Goal: Navigation & Orientation: Find specific page/section

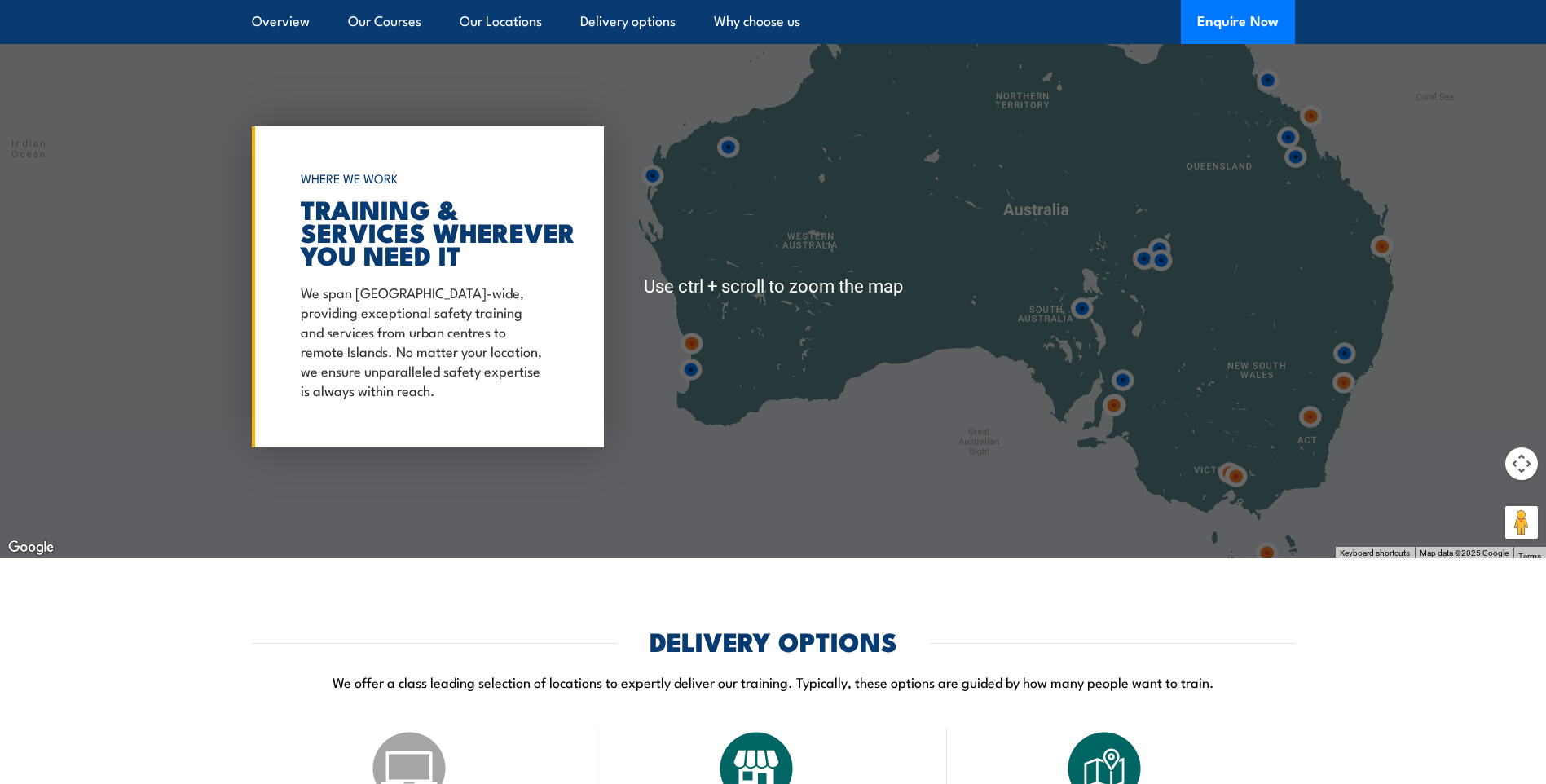
scroll to position [2444, 0]
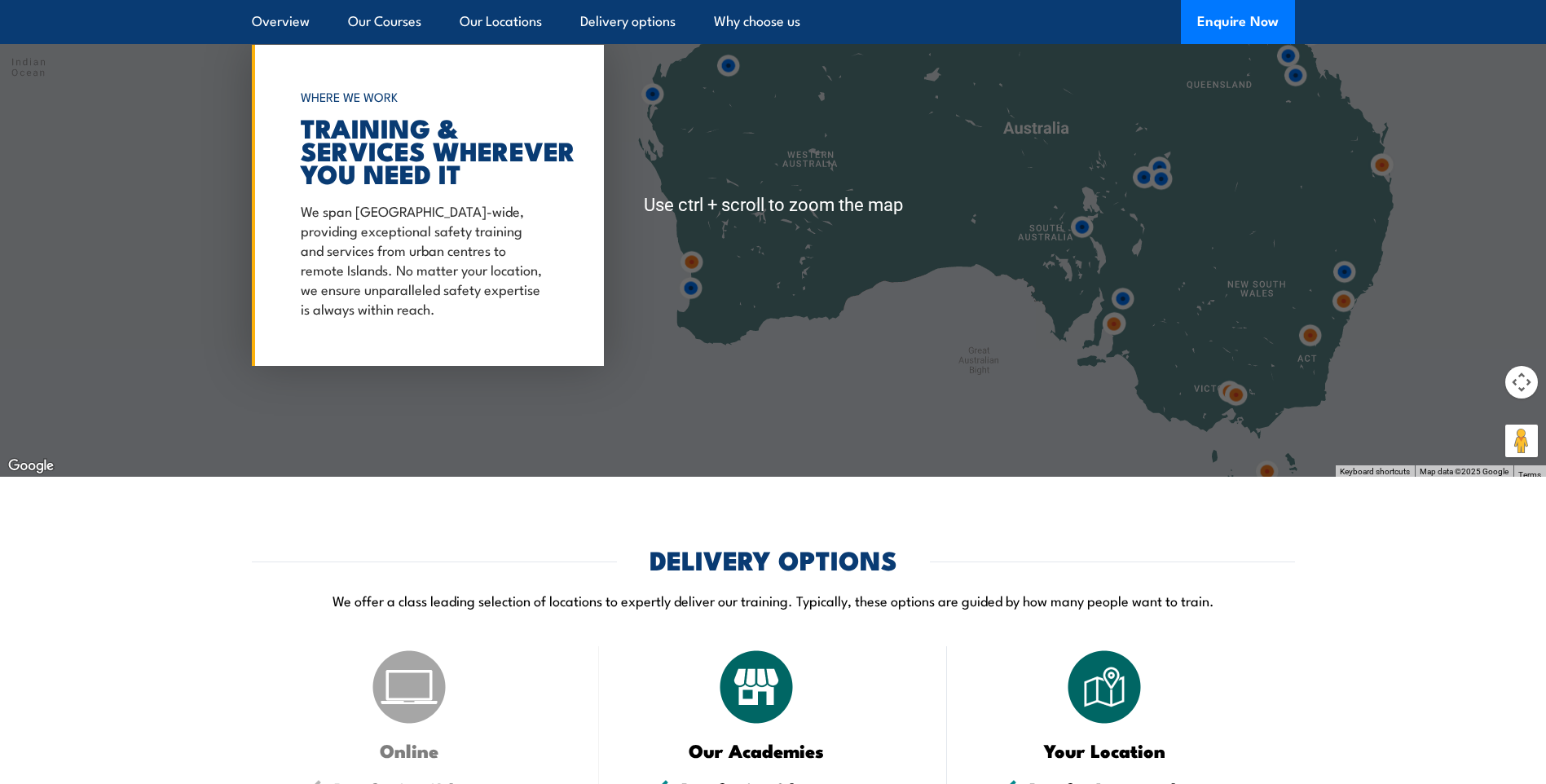
click at [1345, 271] on img at bounding box center [1344, 271] width 30 height 30
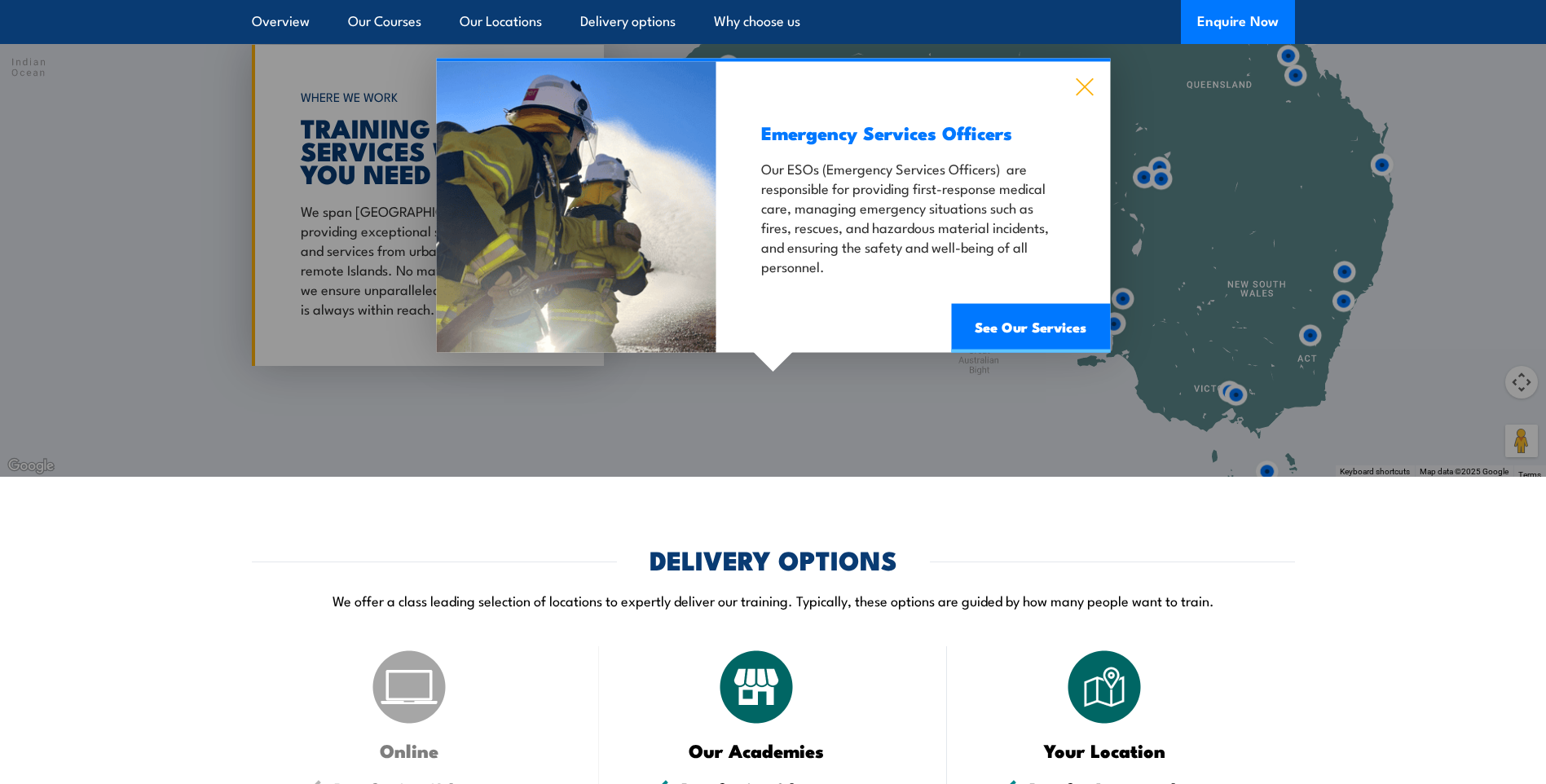
click at [1080, 87] on icon at bounding box center [1084, 87] width 19 height 18
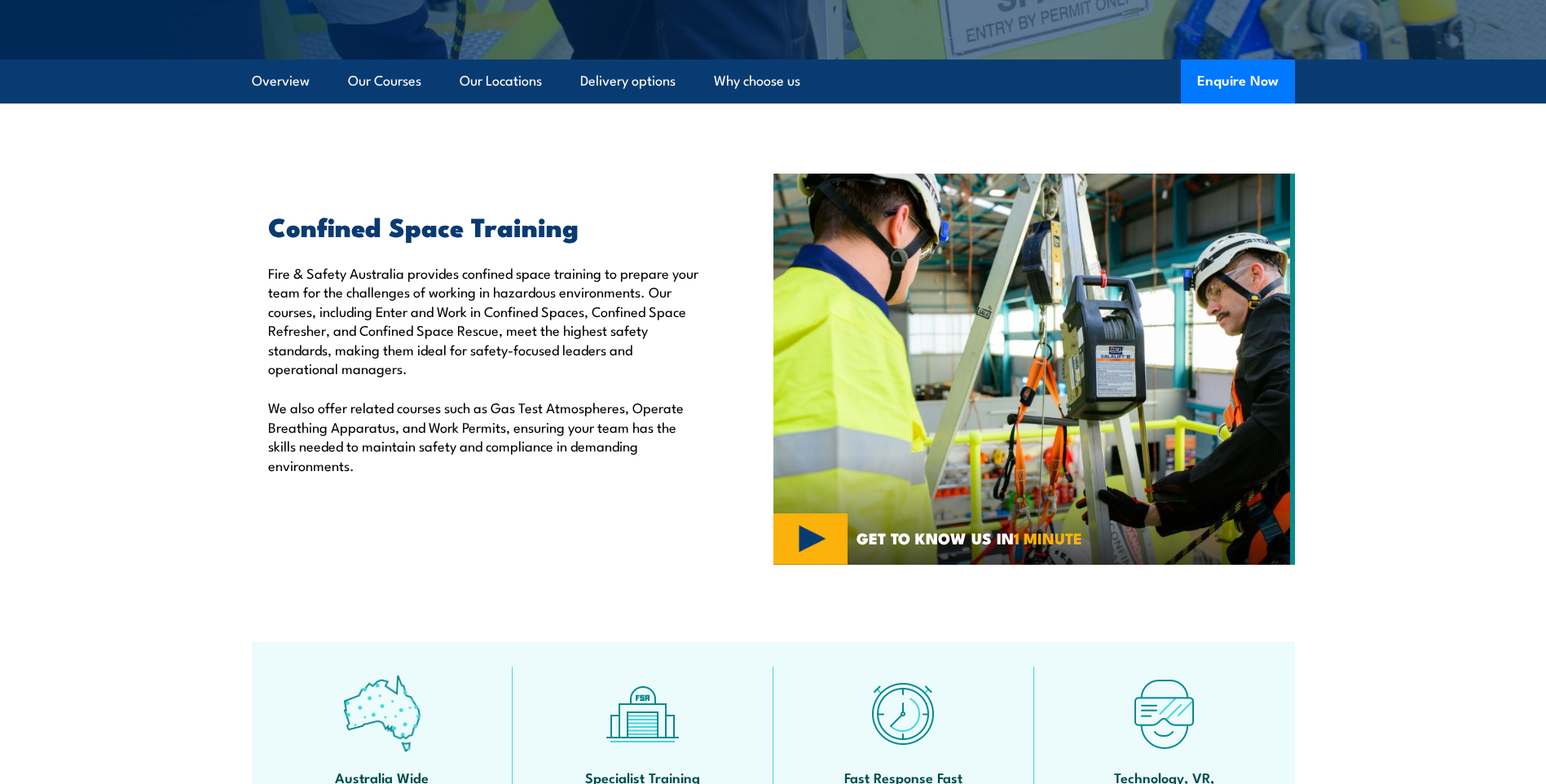
scroll to position [82, 0]
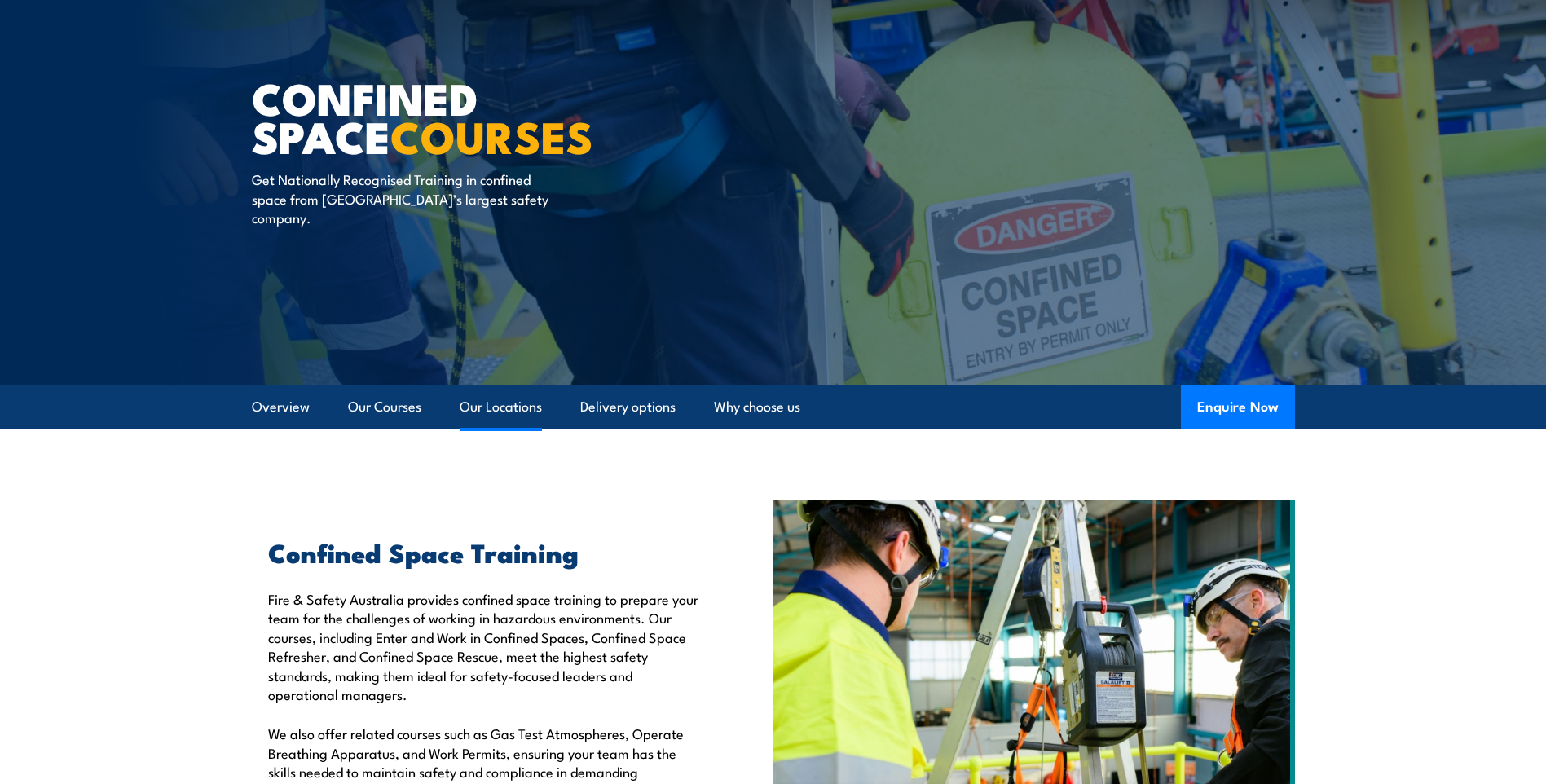
click at [491, 409] on link "Our Locations" at bounding box center [501, 407] width 82 height 44
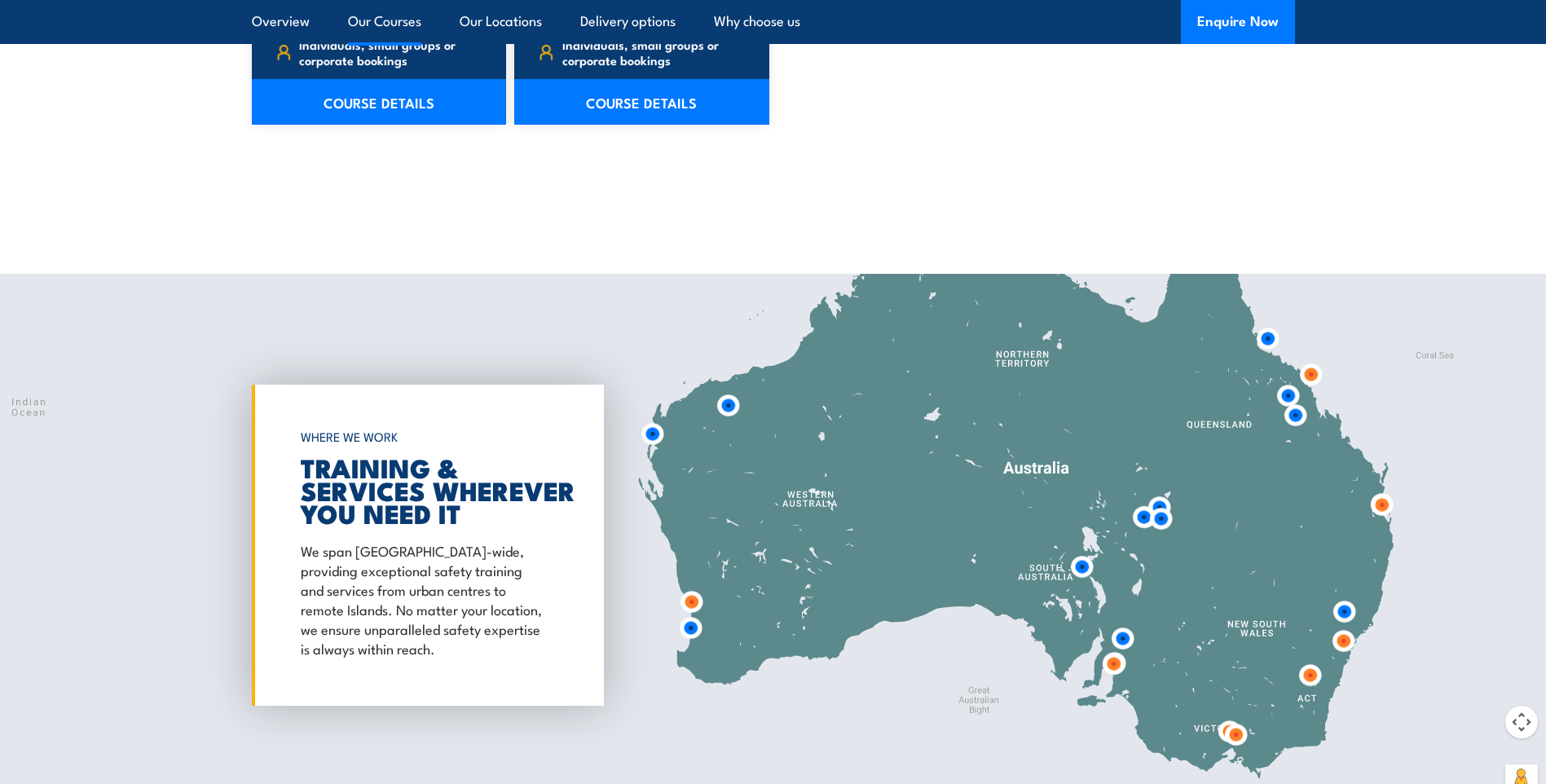
scroll to position [2277, 0]
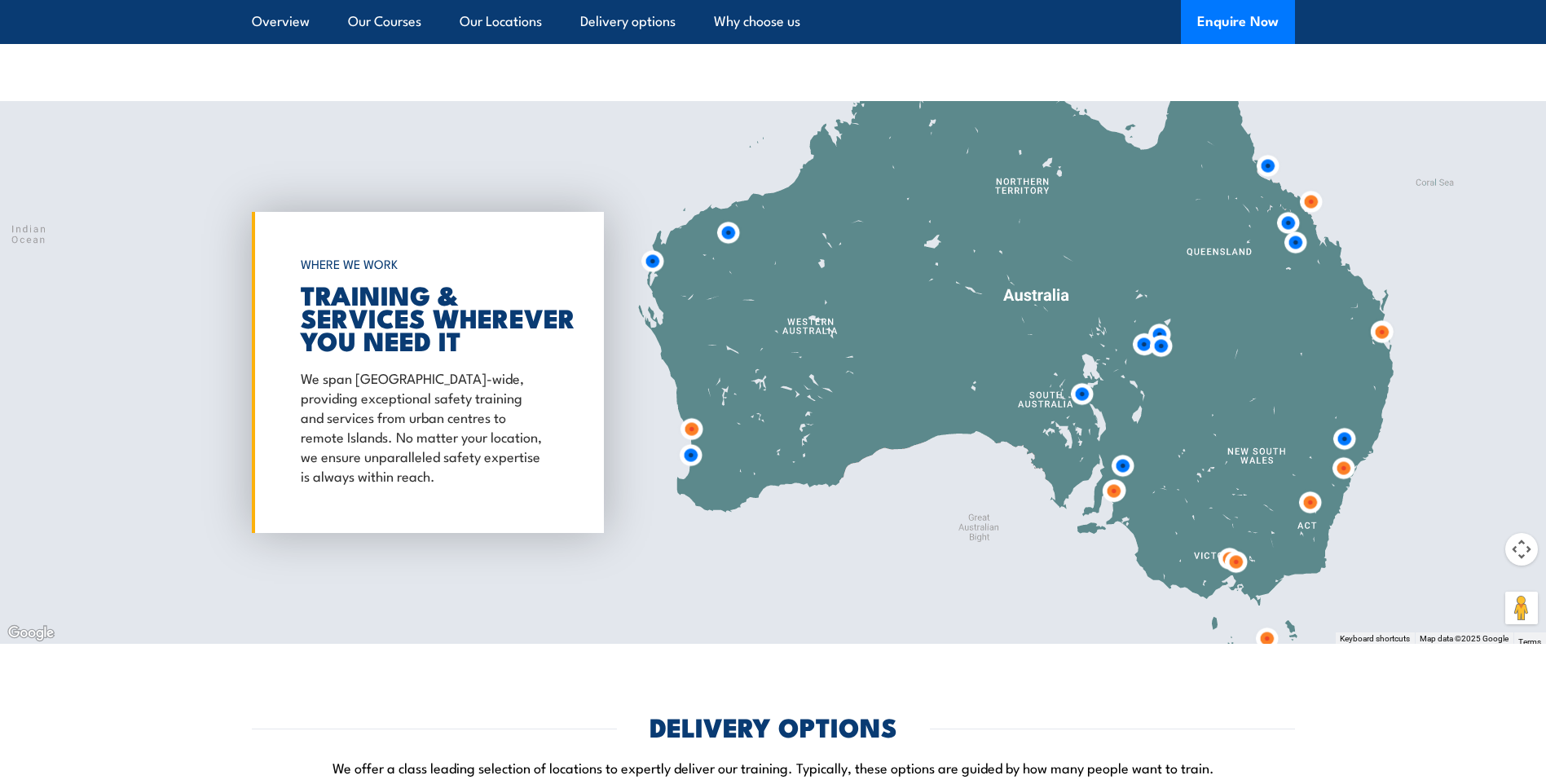
click at [1341, 468] on img at bounding box center [1343, 467] width 30 height 30
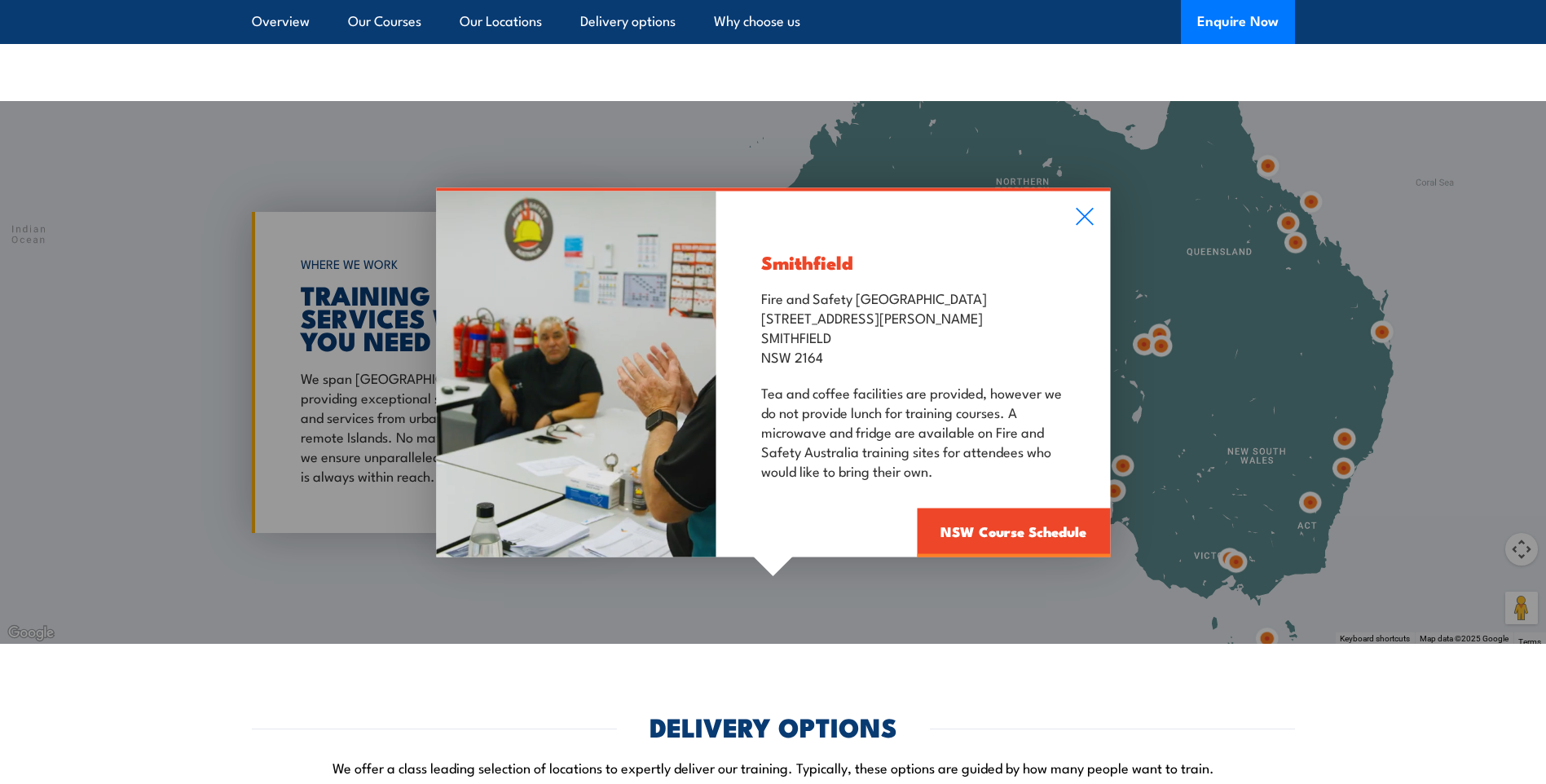
click at [1344, 434] on div "Smithfield Fire and Safety Australia [STREET_ADDRESS][PERSON_NAME] Tea and coff…" at bounding box center [773, 372] width 1546 height 543
click at [1088, 212] on icon at bounding box center [1084, 217] width 17 height 17
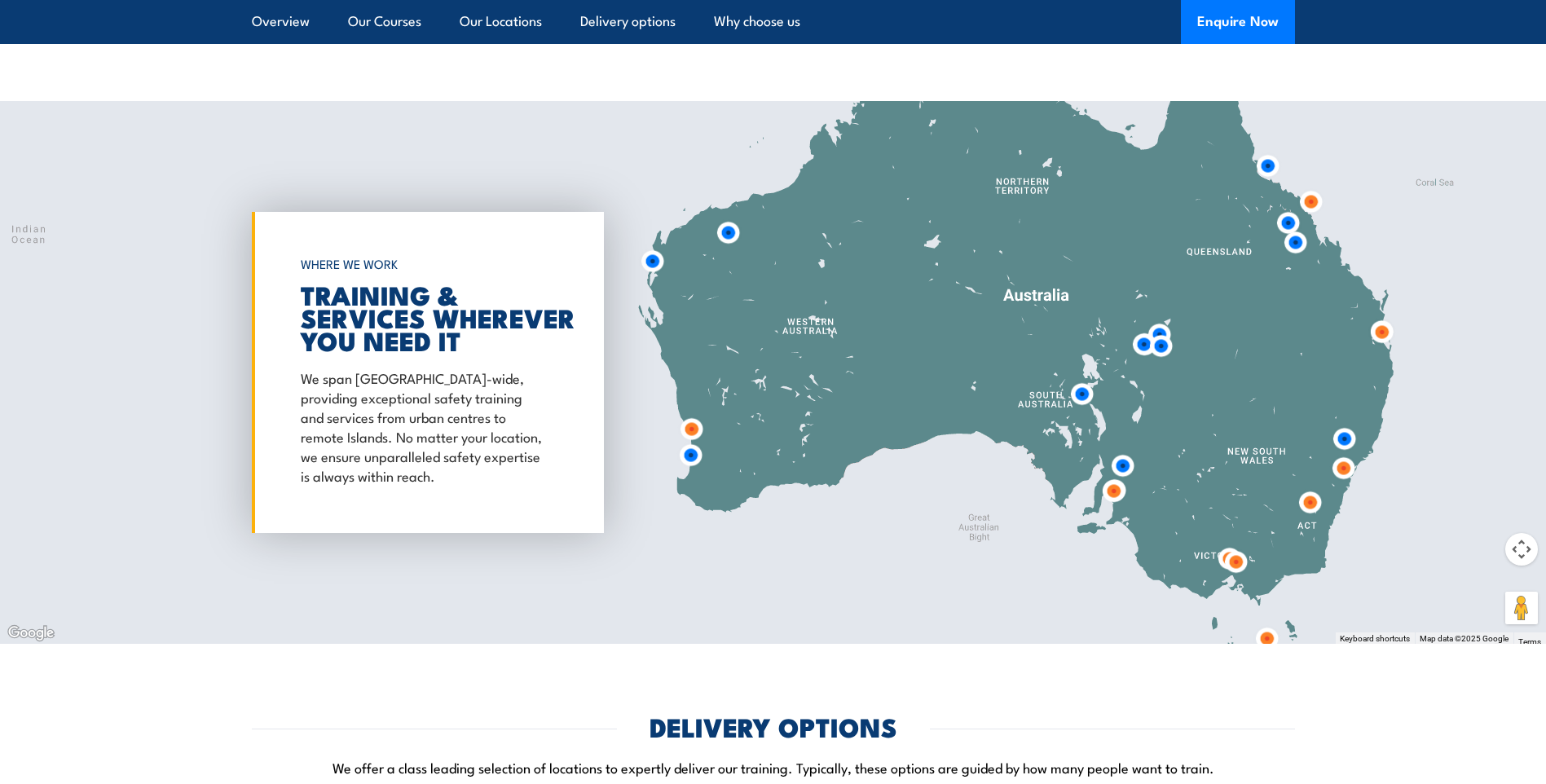
click at [1338, 436] on img at bounding box center [1344, 438] width 30 height 30
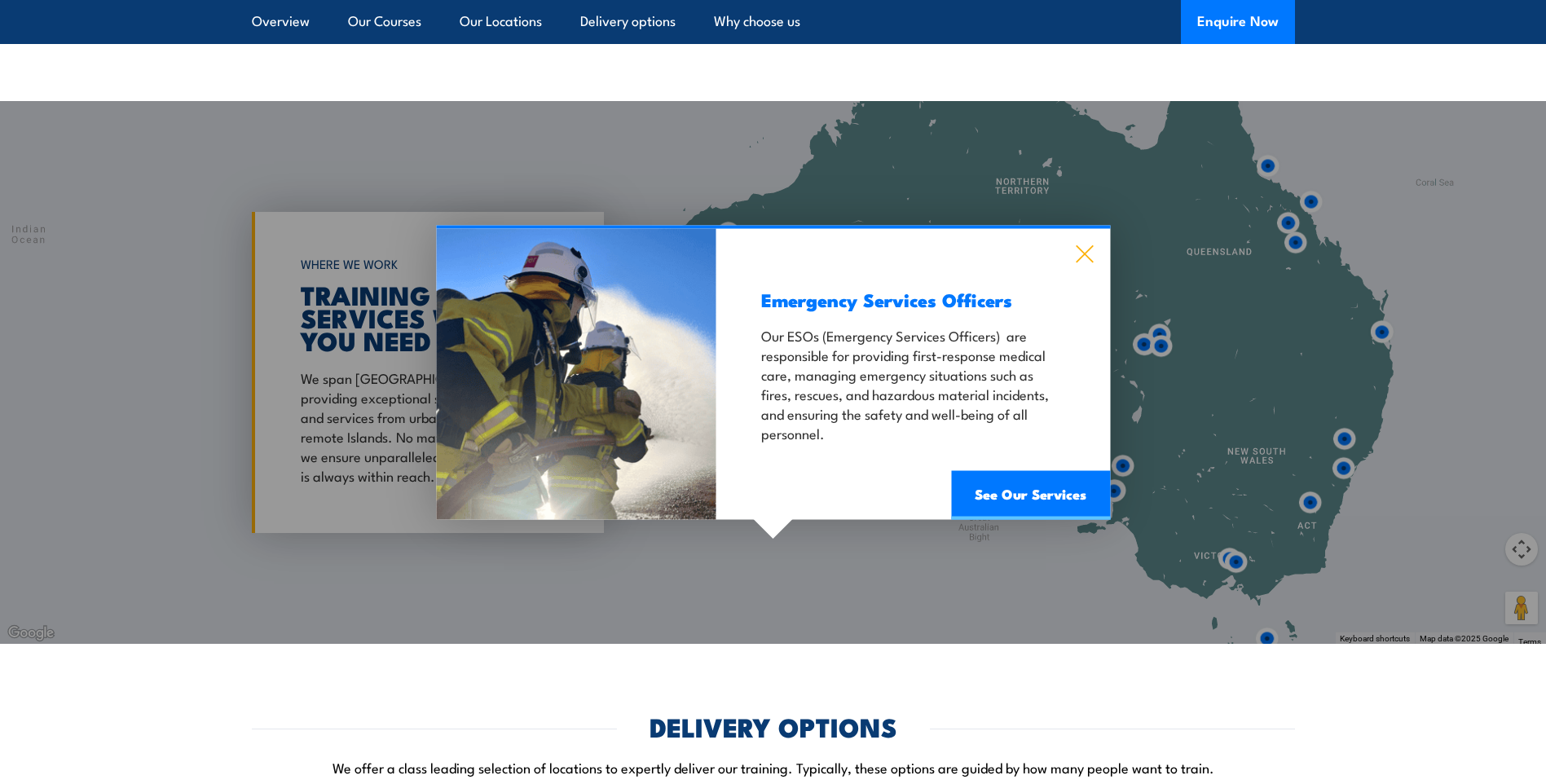
click at [1084, 255] on icon at bounding box center [1084, 254] width 17 height 17
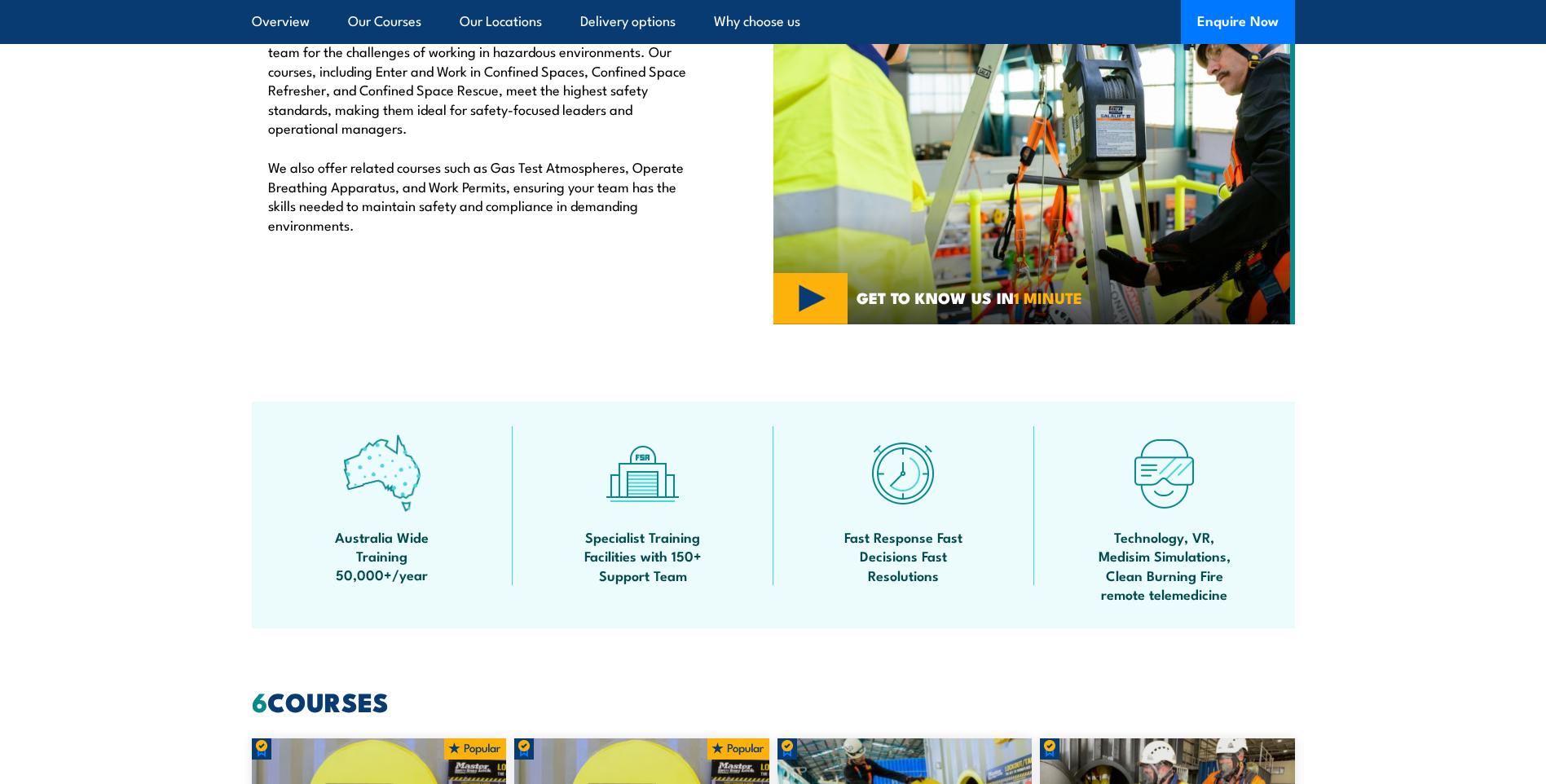
scroll to position [2378, 0]
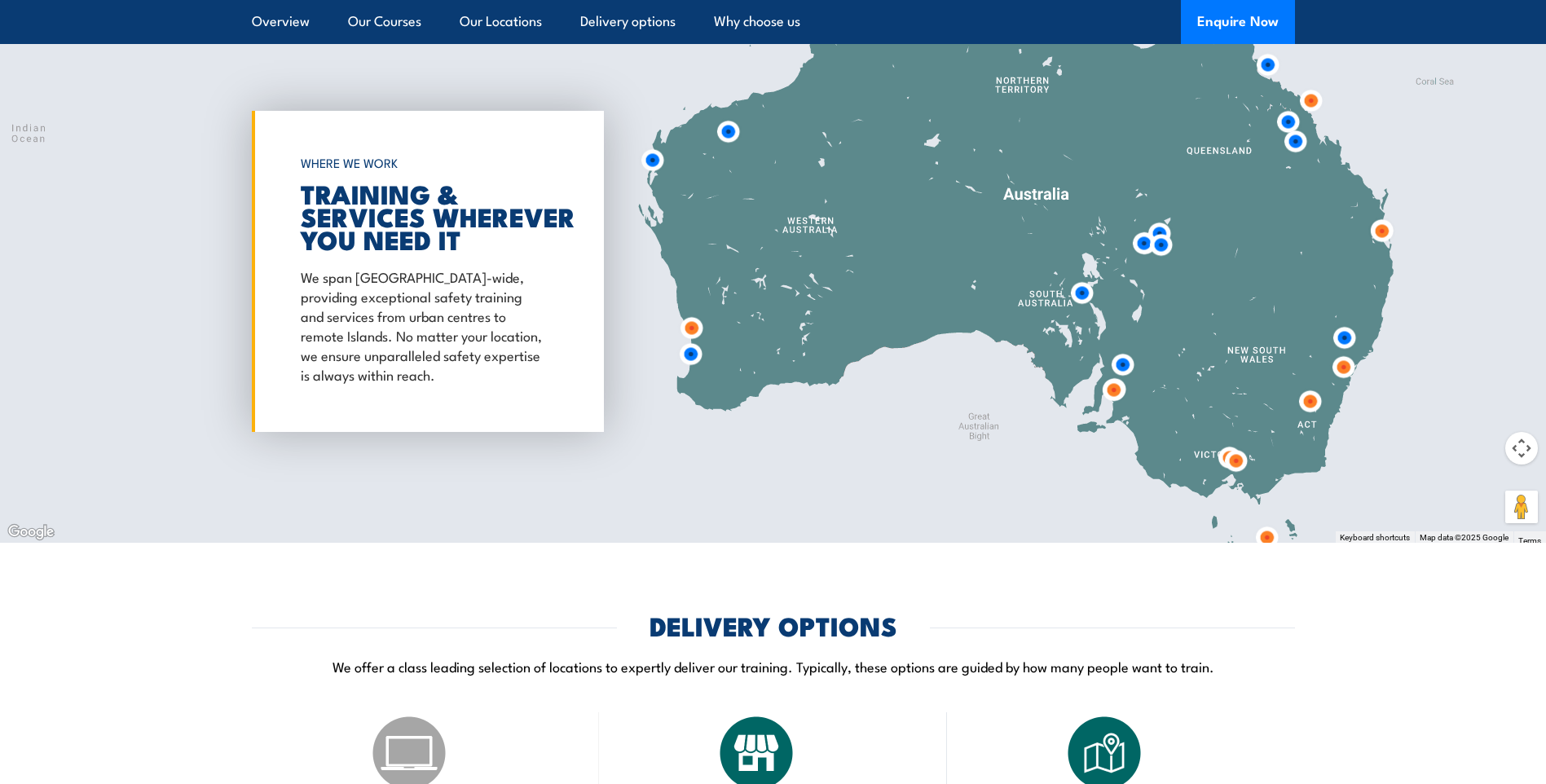
scroll to position [2277, 0]
